Goal: Information Seeking & Learning: Learn about a topic

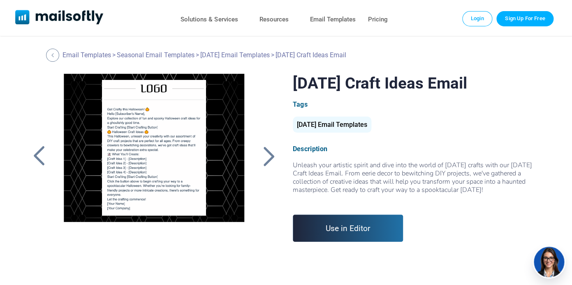
click at [157, 148] on div at bounding box center [154, 177] width 201 height 206
click at [265, 164] on div at bounding box center [269, 155] width 21 height 21
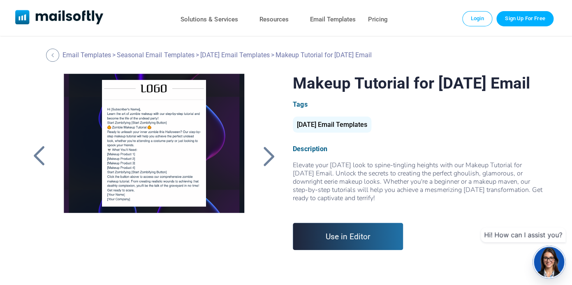
click at [268, 160] on div at bounding box center [269, 155] width 21 height 21
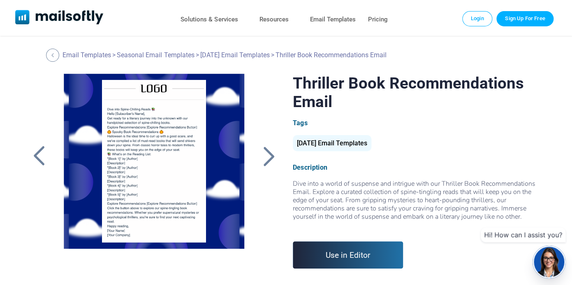
click at [268, 160] on div at bounding box center [269, 155] width 21 height 21
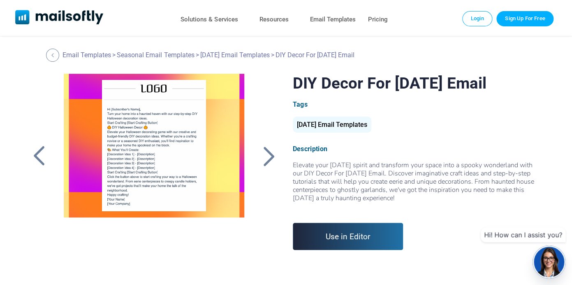
click at [268, 160] on div at bounding box center [269, 155] width 21 height 21
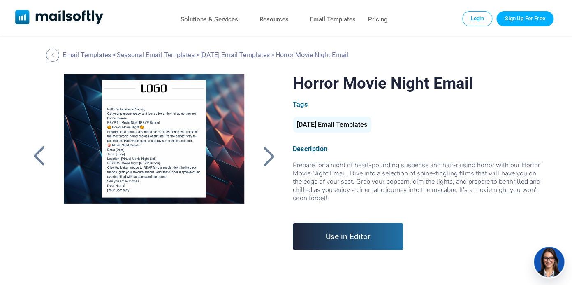
click at [268, 160] on div at bounding box center [269, 155] width 21 height 21
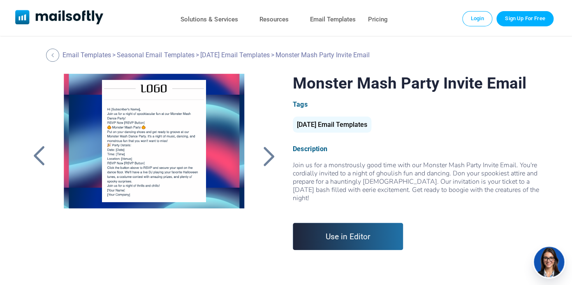
click at [268, 160] on div at bounding box center [269, 155] width 21 height 21
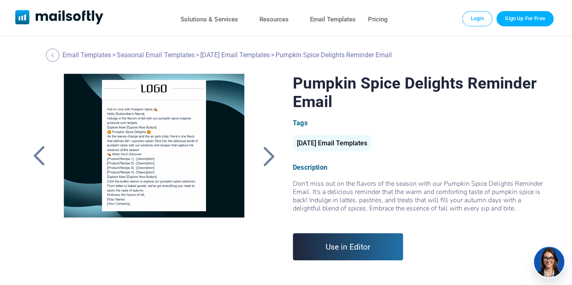
click at [268, 160] on div at bounding box center [269, 155] width 21 height 21
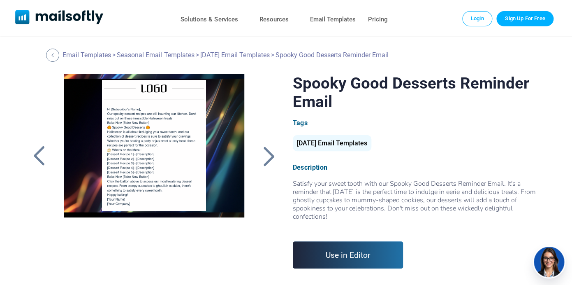
click at [268, 160] on div at bounding box center [269, 155] width 21 height 21
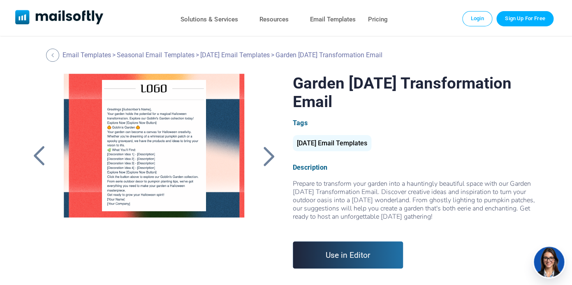
drag, startPoint x: 0, startPoint y: 0, endPoint x: 268, endPoint y: 160, distance: 311.9
click at [268, 160] on div at bounding box center [269, 155] width 21 height 21
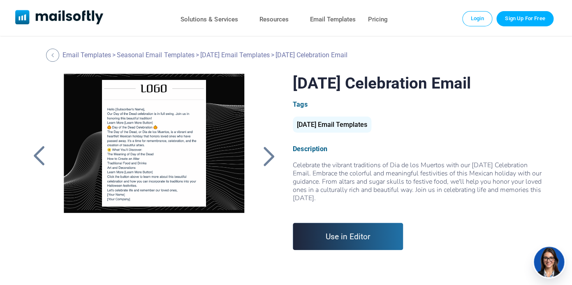
click at [268, 160] on div at bounding box center [269, 155] width 21 height 21
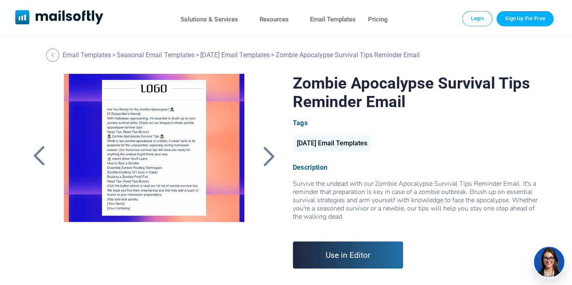
click at [268, 160] on div at bounding box center [269, 155] width 21 height 21
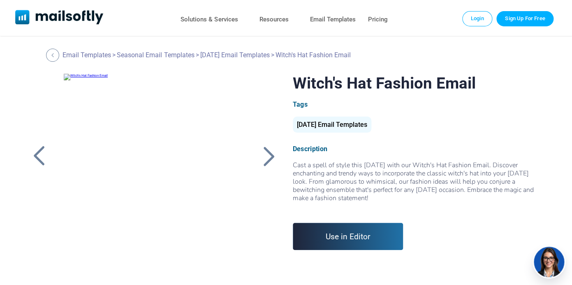
click at [268, 160] on div at bounding box center [269, 155] width 21 height 21
